Goal: Task Accomplishment & Management: Use online tool/utility

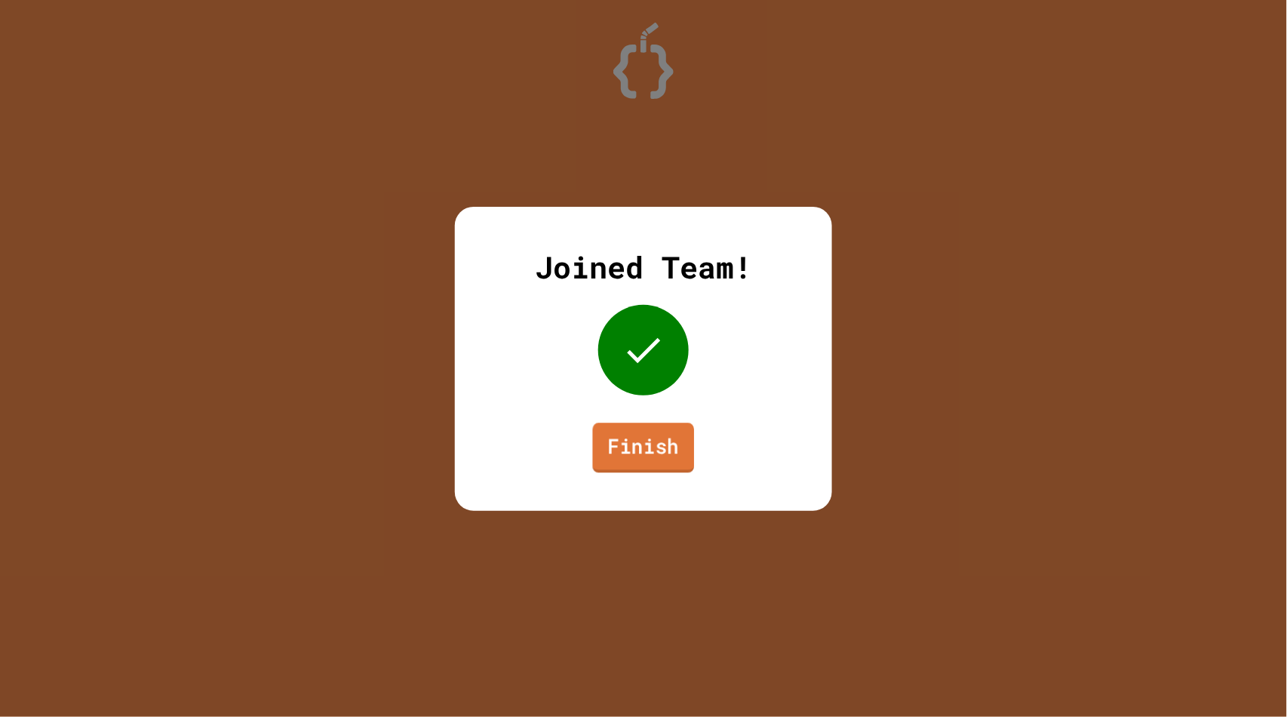
click at [646, 459] on link "Finish" at bounding box center [644, 447] width 102 height 50
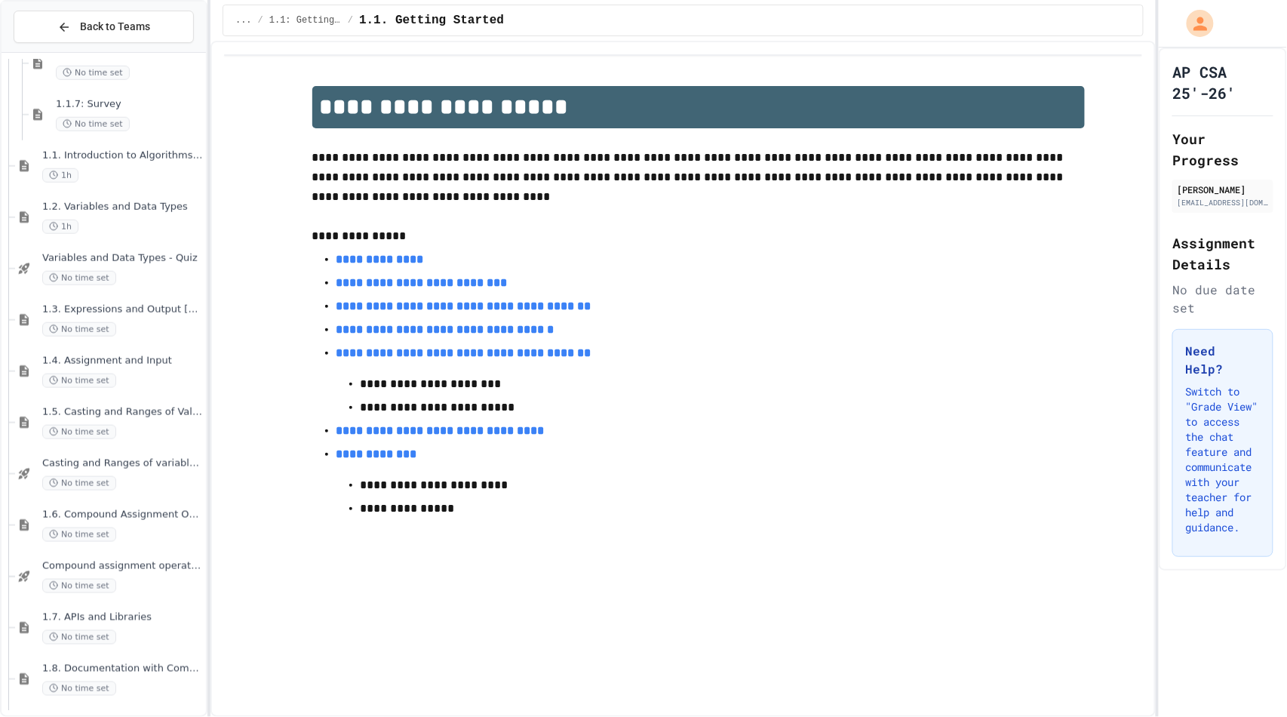
scroll to position [442, 0]
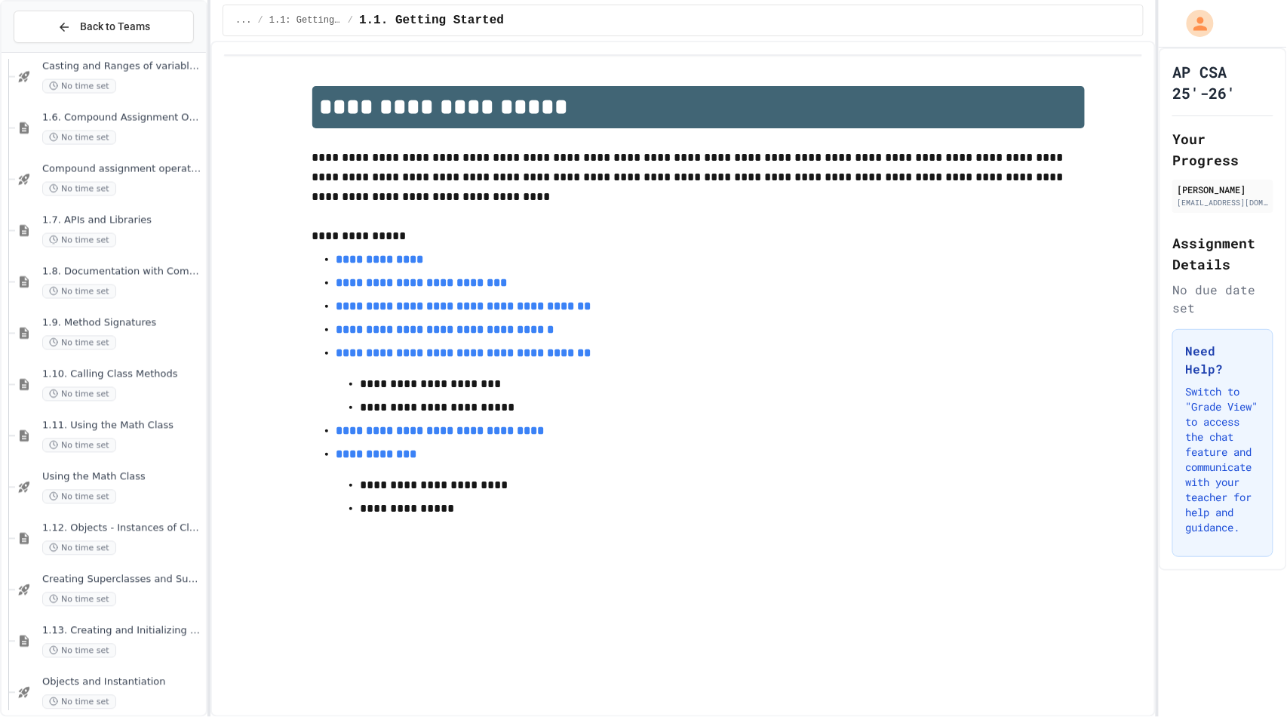
click at [75, 443] on span "No time set" at bounding box center [79, 445] width 74 height 14
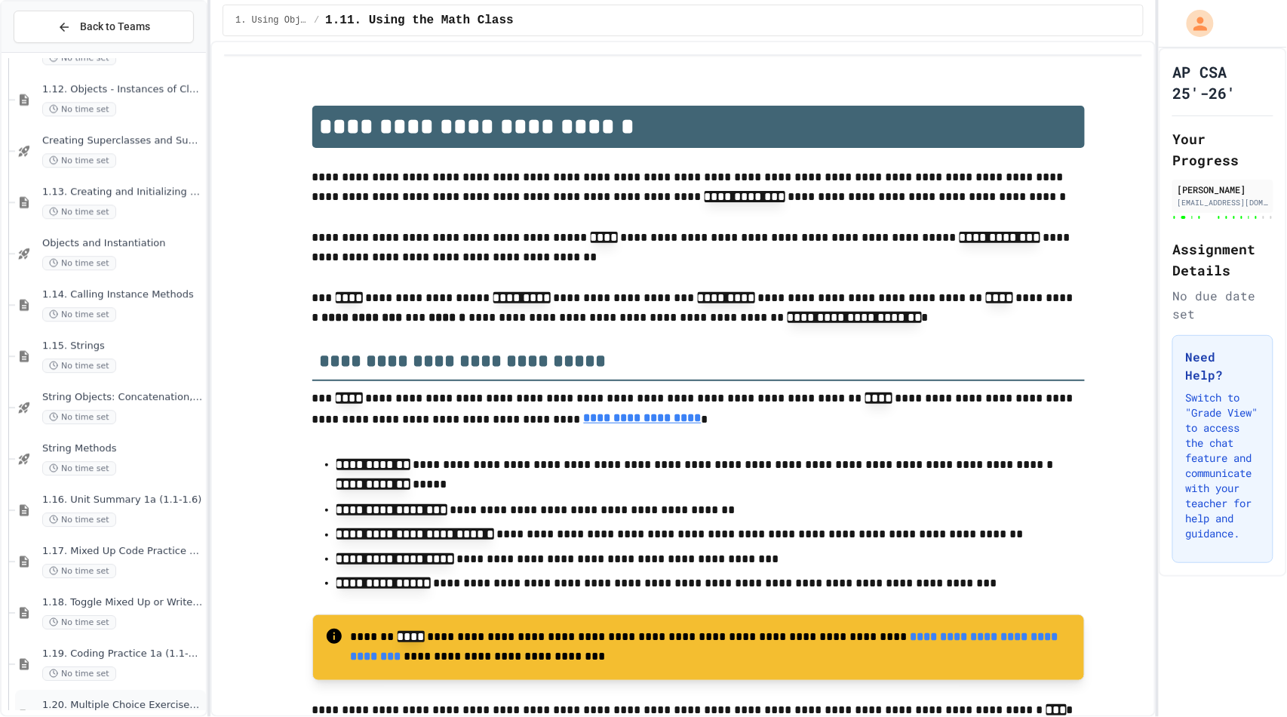
scroll to position [1275, 0]
click at [148, 357] on div "1.15. Strings No time set" at bounding box center [122, 356] width 161 height 33
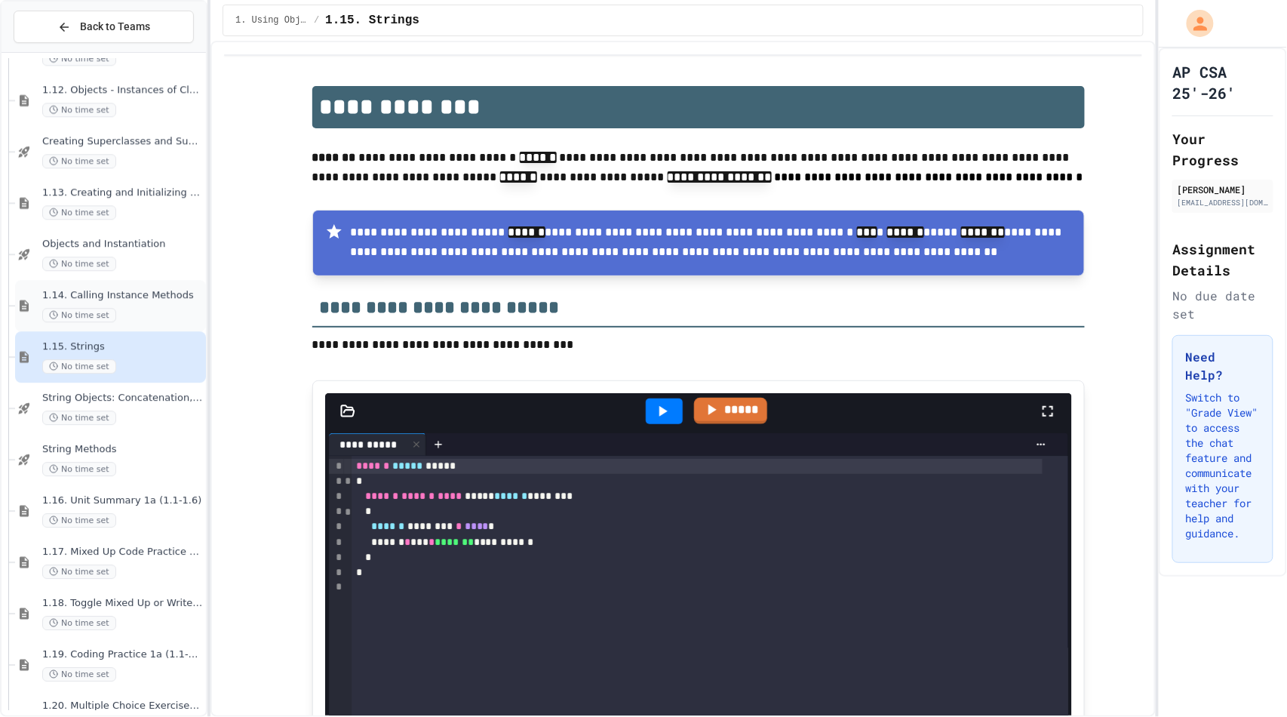
click at [164, 299] on span "1.14. Calling Instance Methods" at bounding box center [122, 295] width 161 height 13
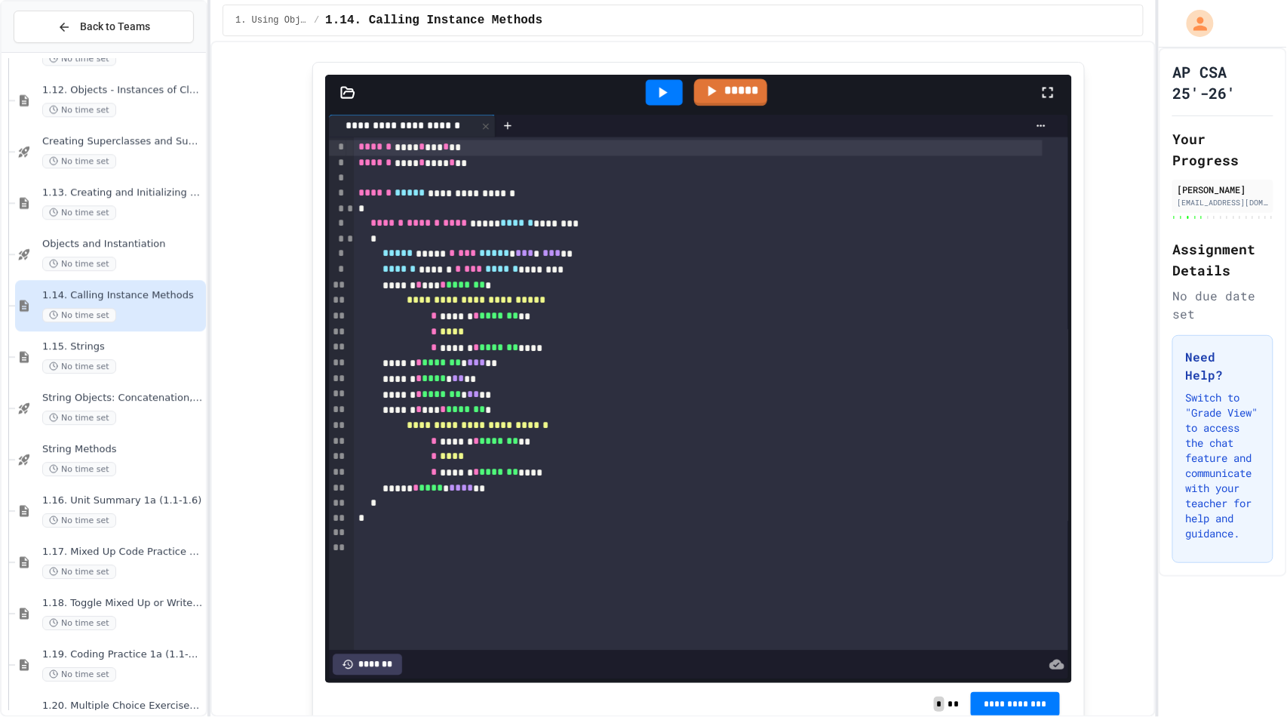
scroll to position [8668, 0]
